Goal: Information Seeking & Learning: Understand process/instructions

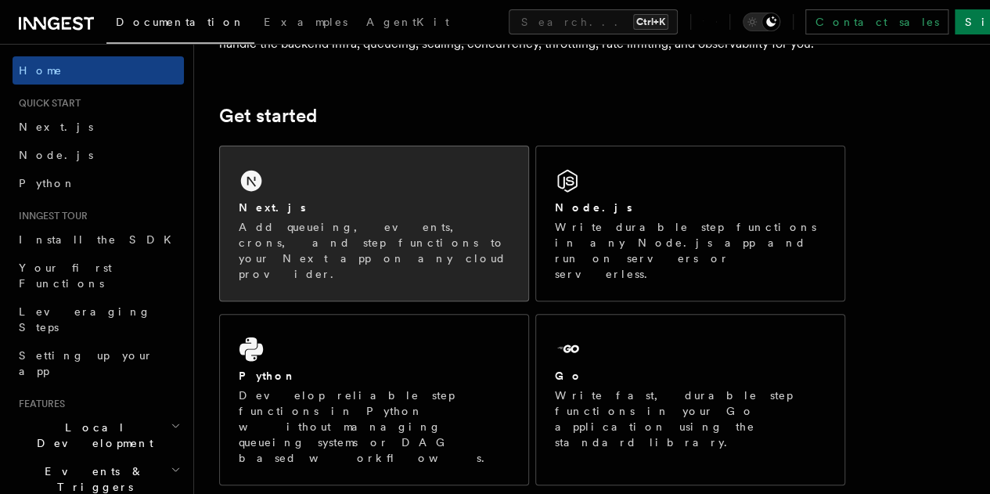
scroll to position [178, 0]
click at [334, 247] on p "Add queueing, events, crons, and step functions to your Next app on any cloud p…" at bounding box center [374, 252] width 271 height 63
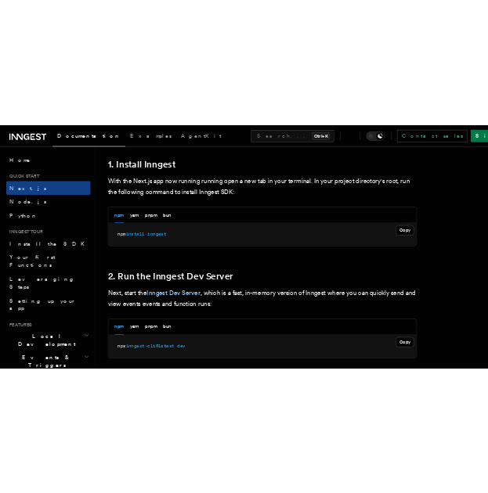
scroll to position [870, 0]
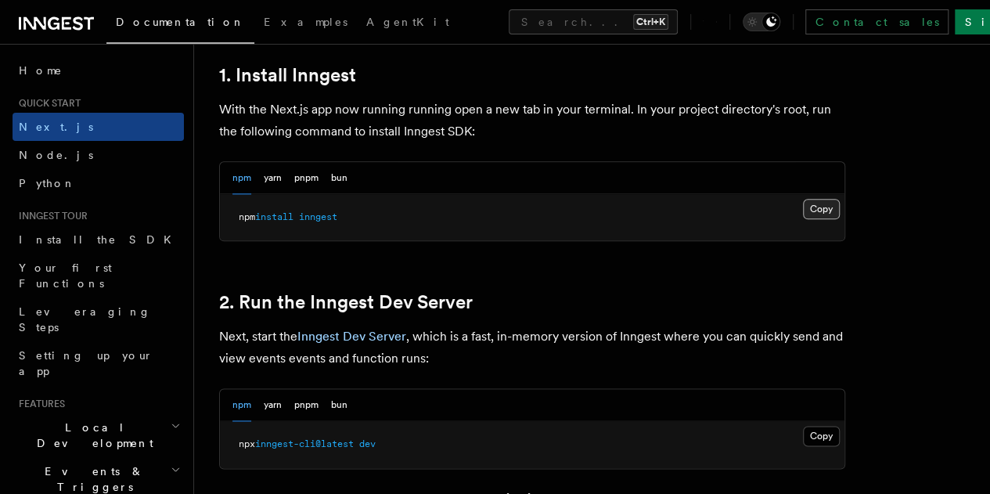
click at [803, 219] on button "Copy Copied" at bounding box center [821, 209] width 37 height 20
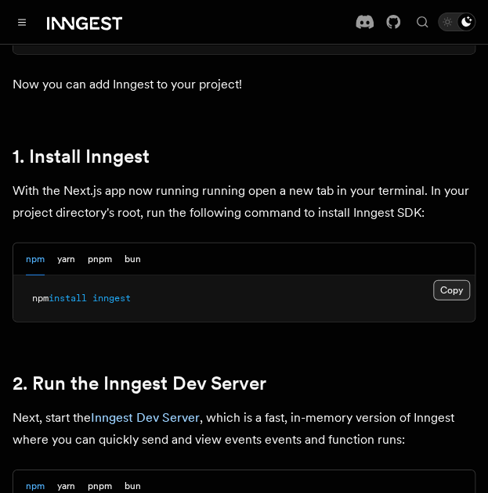
click at [451, 280] on button "Copy Copied" at bounding box center [451, 290] width 37 height 20
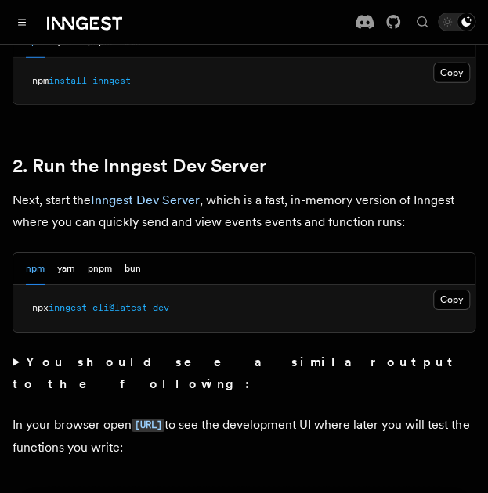
scroll to position [1089, 0]
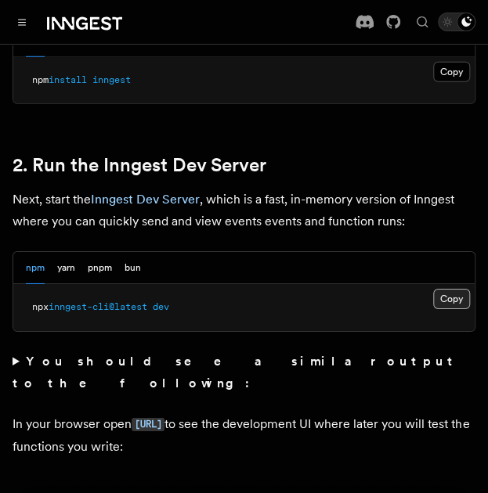
click at [454, 289] on button "Copy Copied" at bounding box center [451, 299] width 37 height 20
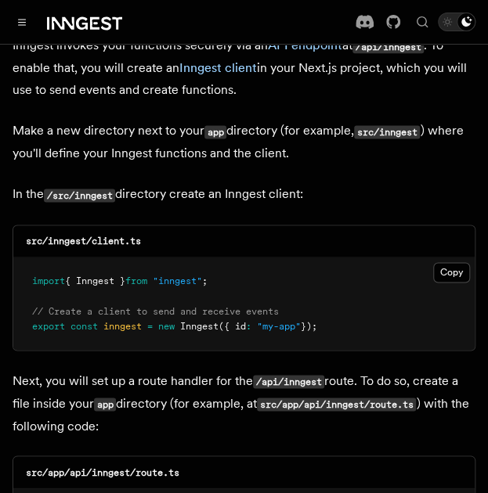
scroll to position [1913, 0]
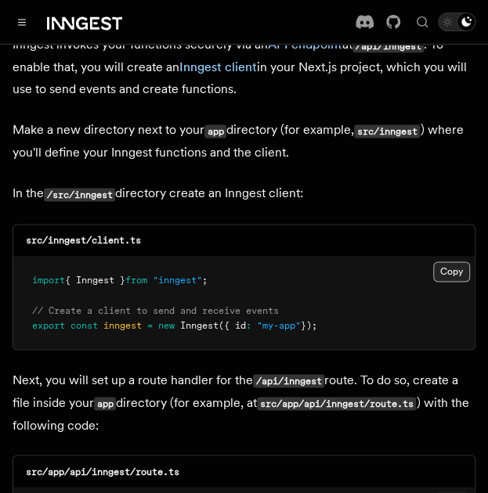
click at [451, 261] on button "Copy Copied" at bounding box center [451, 271] width 37 height 20
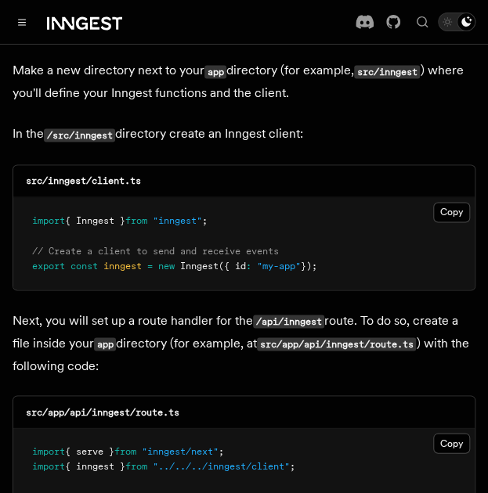
scroll to position [1974, 0]
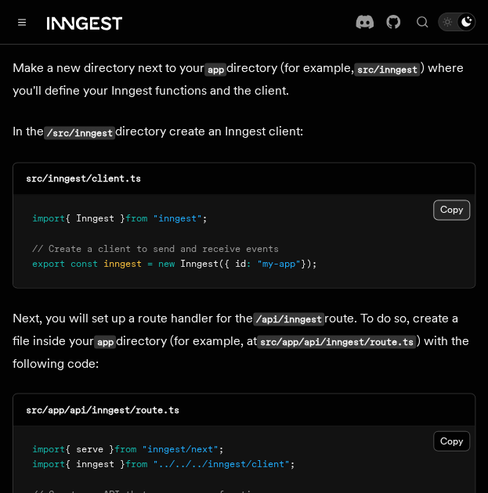
click at [444, 200] on button "Copy Copied" at bounding box center [451, 210] width 37 height 20
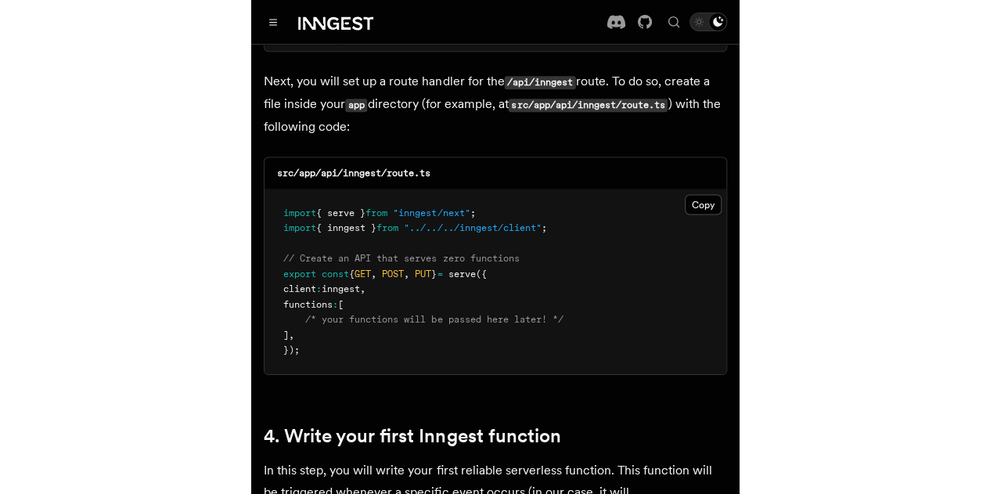
scroll to position [2215, 0]
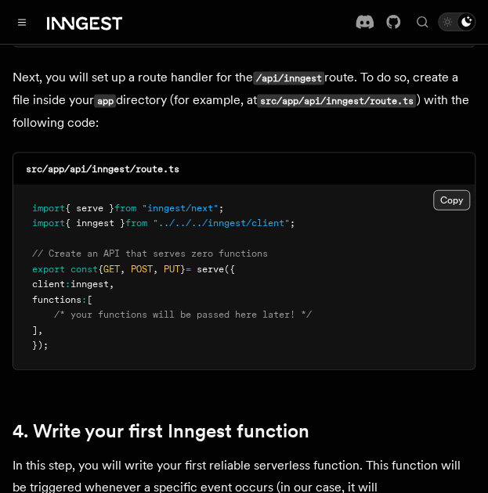
click at [448, 190] on button "Copy Copied" at bounding box center [451, 200] width 37 height 20
click at [455, 190] on button "Copy Copied" at bounding box center [451, 200] width 37 height 20
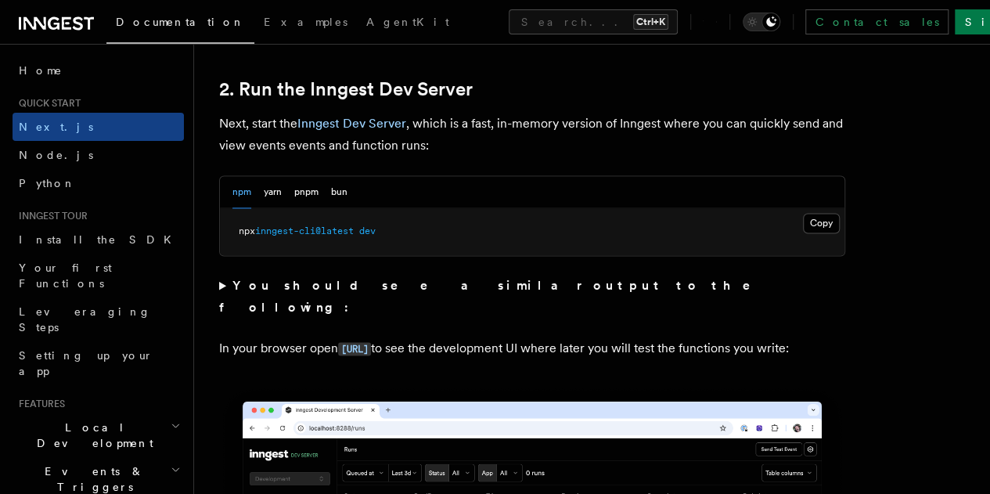
scroll to position [1084, 0]
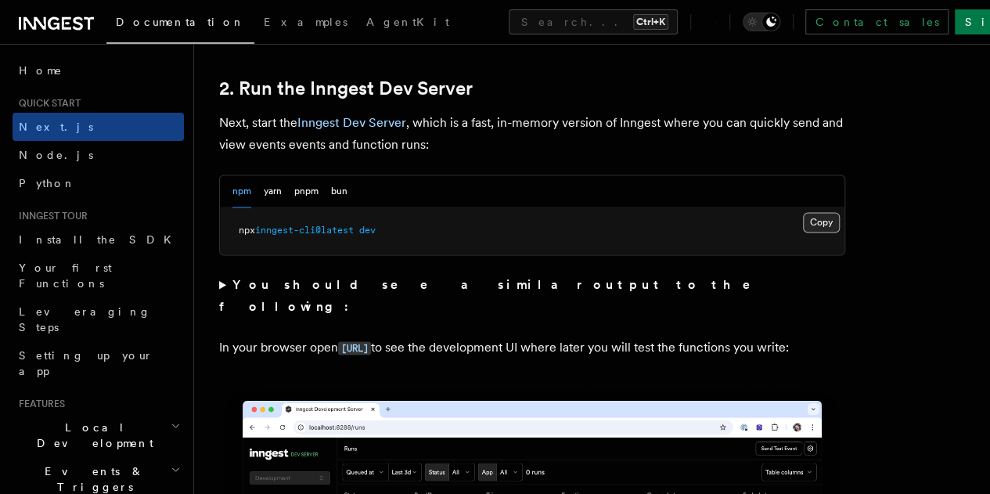
click at [803, 232] on button "Copy Copied" at bounding box center [821, 222] width 37 height 20
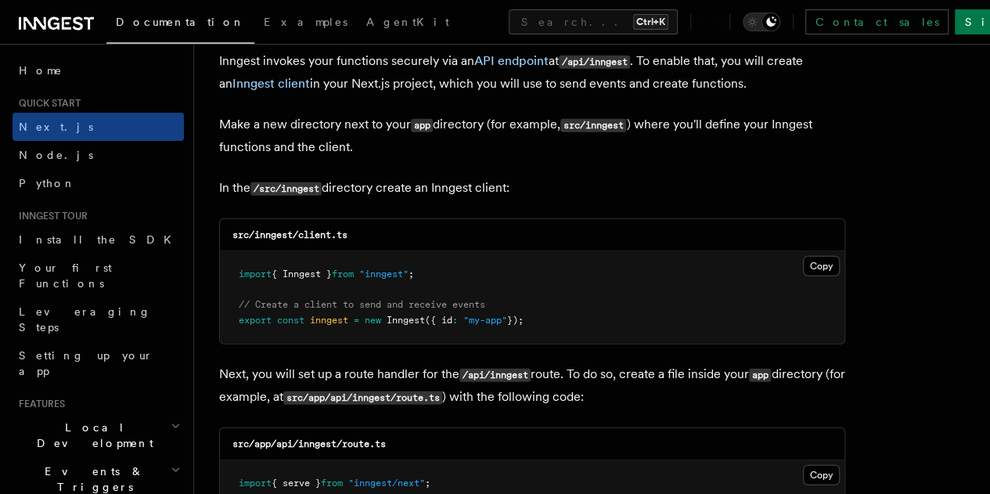
scroll to position [1899, 0]
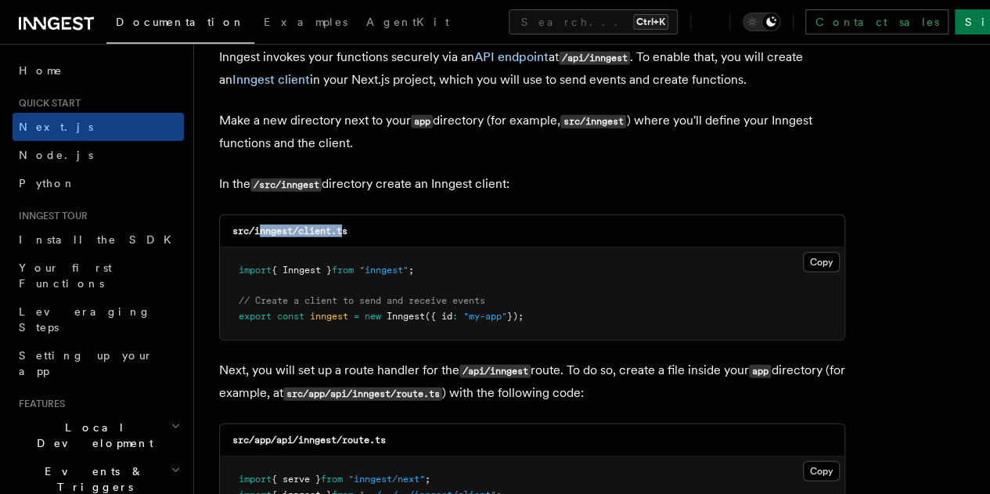
drag, startPoint x: 257, startPoint y: 219, endPoint x: 349, endPoint y: 204, distance: 92.8
click at [349, 215] on div "src/inngest/client.ts" at bounding box center [532, 231] width 624 height 32
click at [363, 216] on div "src/inngest/client.ts" at bounding box center [532, 231] width 624 height 32
drag, startPoint x: 363, startPoint y: 216, endPoint x: 257, endPoint y: 218, distance: 106.5
click at [257, 218] on div "src/inngest/client.ts" at bounding box center [532, 231] width 624 height 32
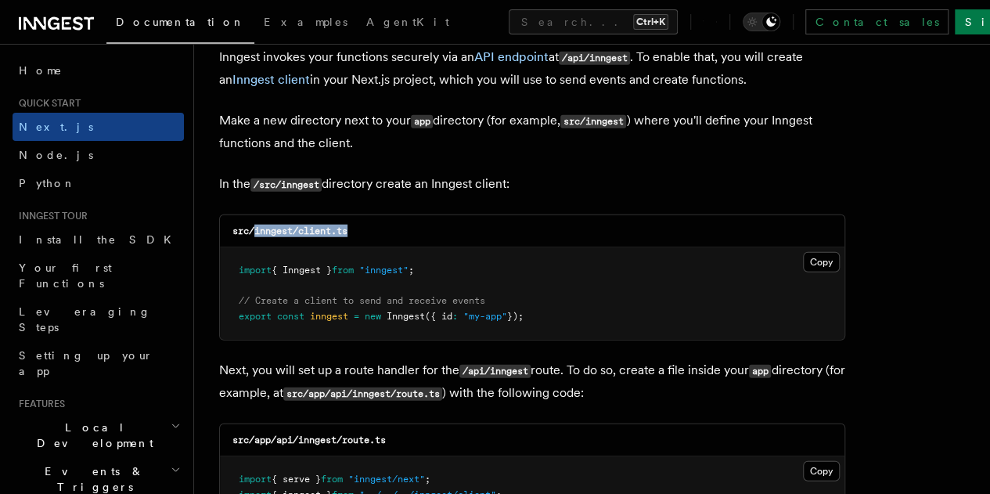
copy code "inngest/client.ts"
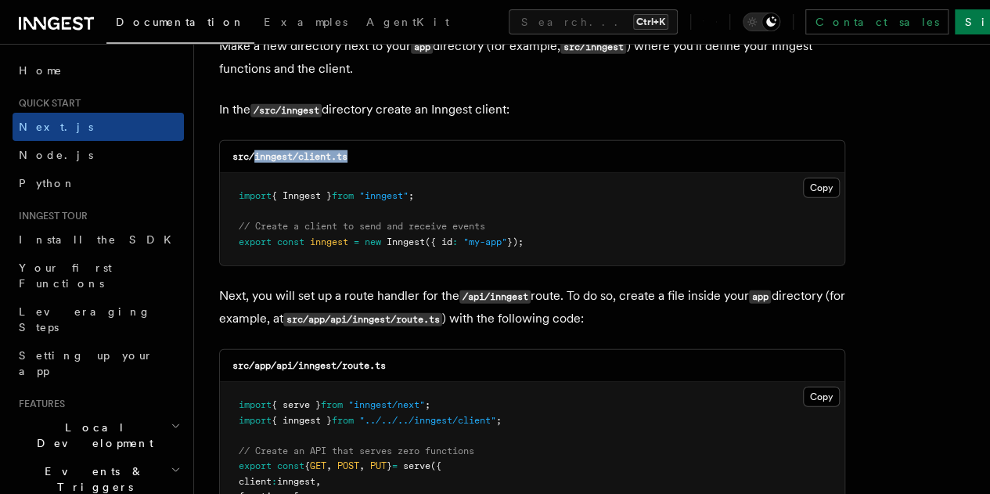
scroll to position [1975, 0]
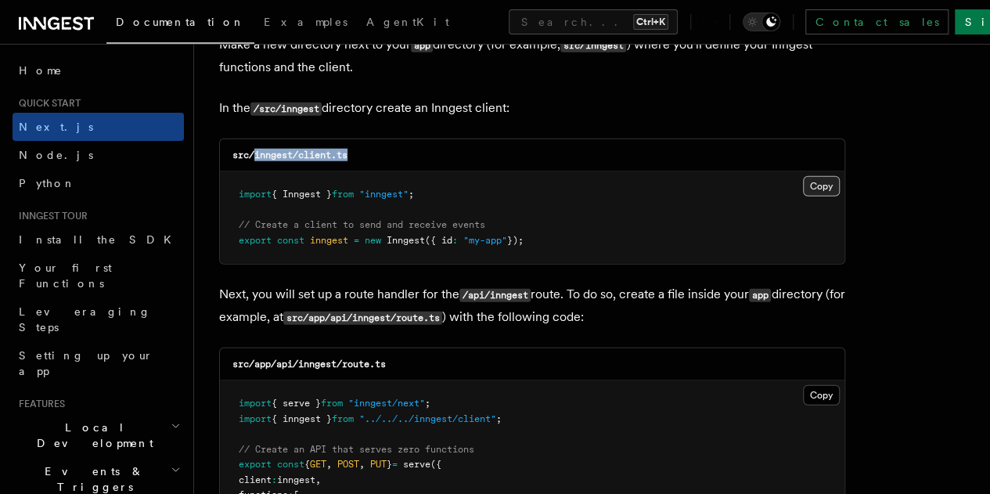
click at [803, 176] on button "Copy Copied" at bounding box center [821, 186] width 37 height 20
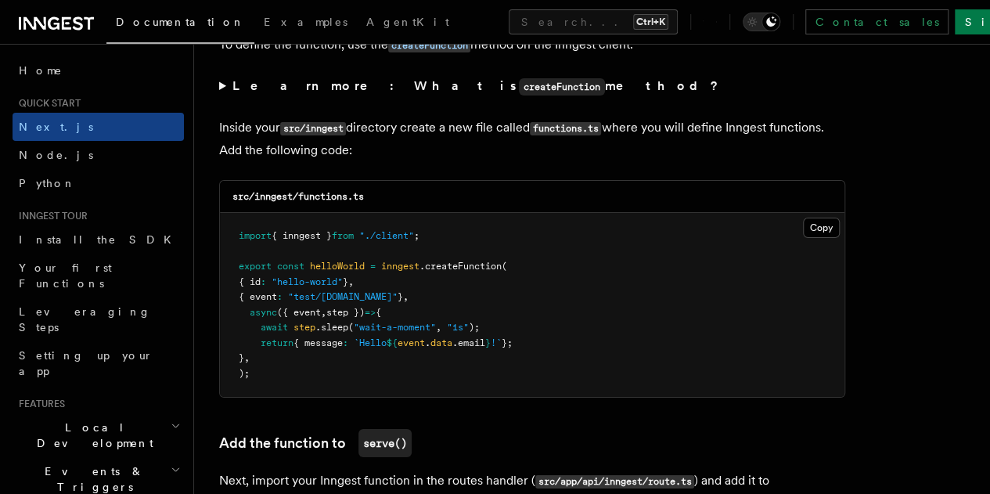
scroll to position [2733, 0]
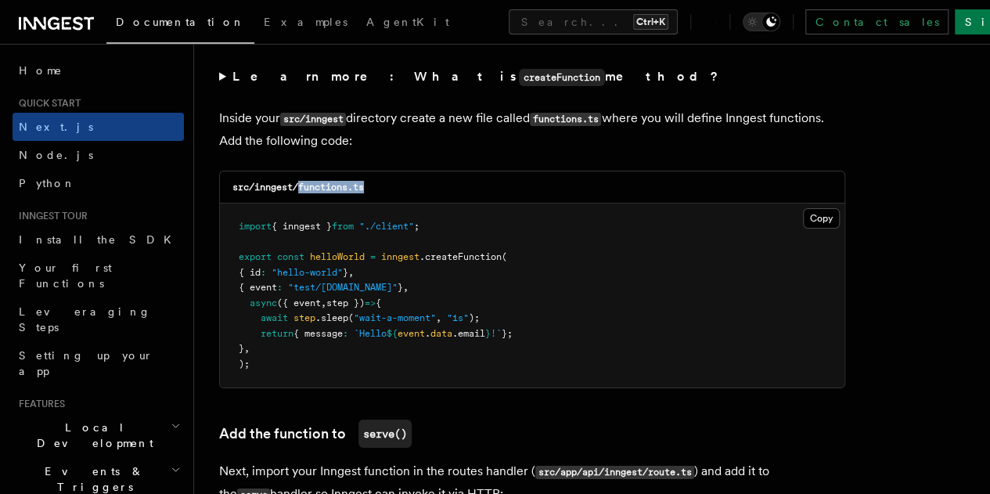
drag, startPoint x: 368, startPoint y: 167, endPoint x: 300, endPoint y: 173, distance: 68.4
click at [300, 173] on div "src/inngest/functions.ts" at bounding box center [532, 187] width 624 height 32
copy code "functions.ts"
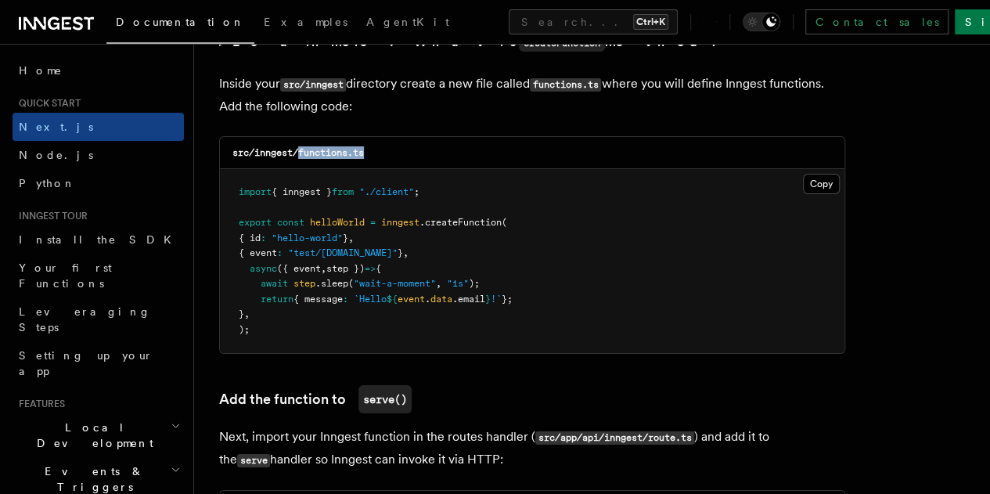
scroll to position [2770, 0]
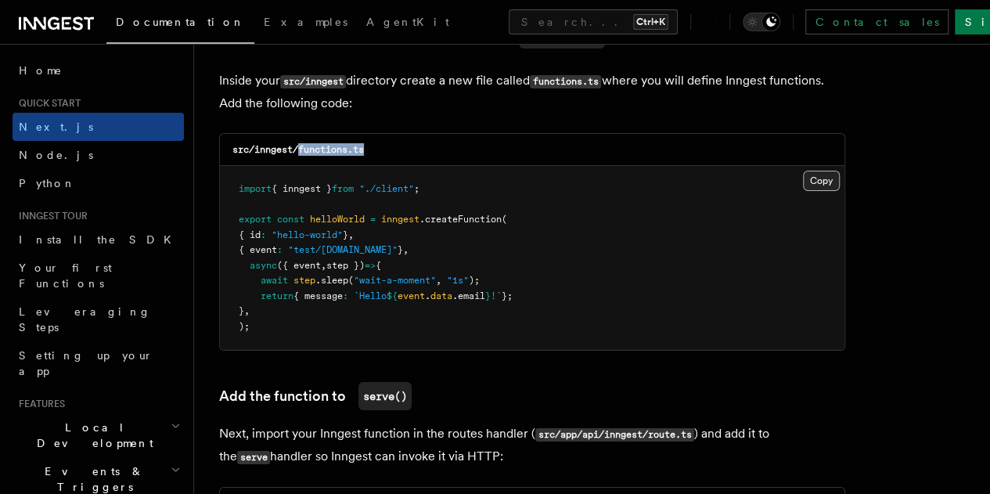
click at [803, 171] on button "Copy Copied" at bounding box center [821, 181] width 37 height 20
